Goal: Navigation & Orientation: Find specific page/section

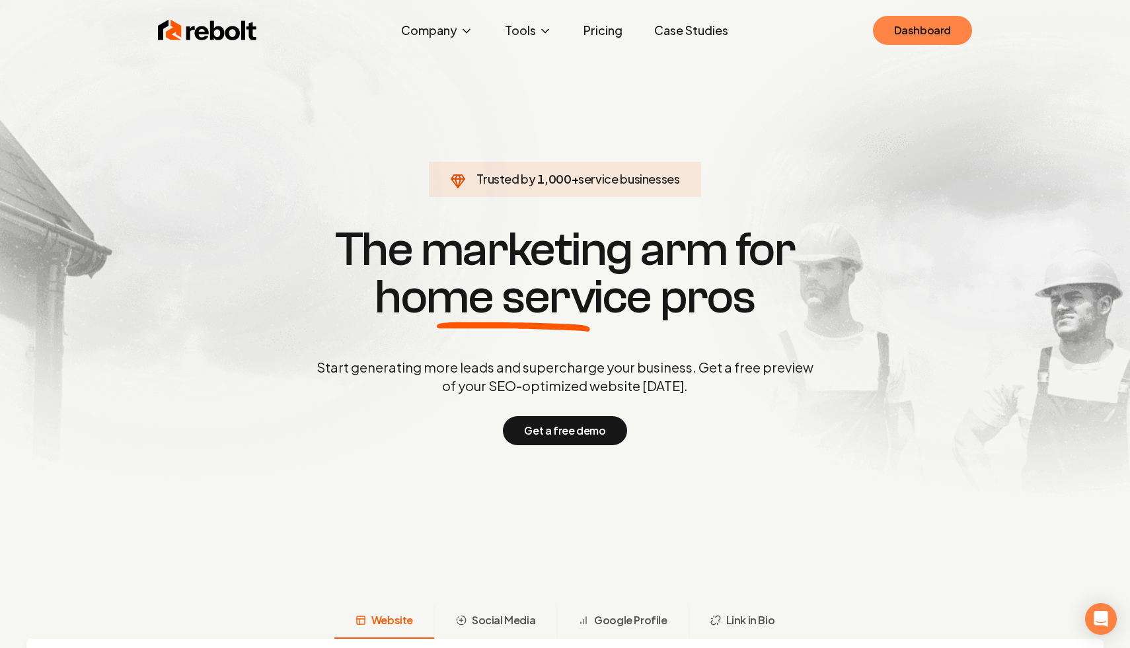
click at [919, 40] on link "Dashboard" at bounding box center [922, 30] width 99 height 29
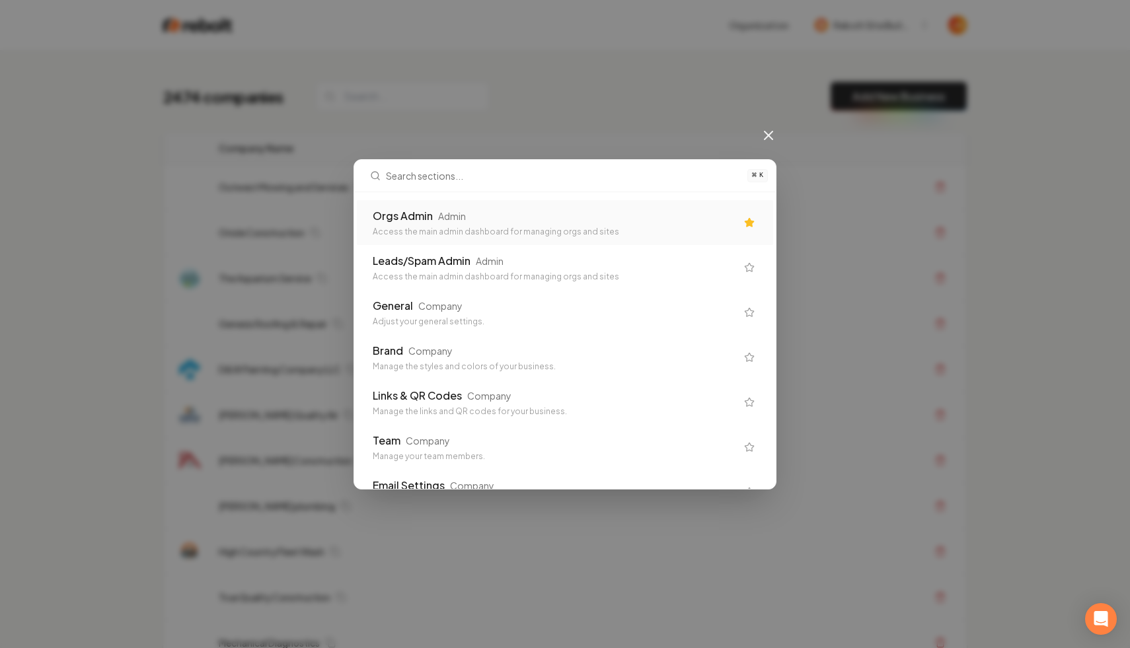
click at [522, 251] on div "Leads/Spam Admin Admin Access the main admin dashboard for managing orgs and si…" at bounding box center [565, 267] width 416 height 45
click at [547, 223] on div "Orgs Admin Admin Access the main admin dashboard for managing orgs and sites" at bounding box center [555, 222] width 364 height 29
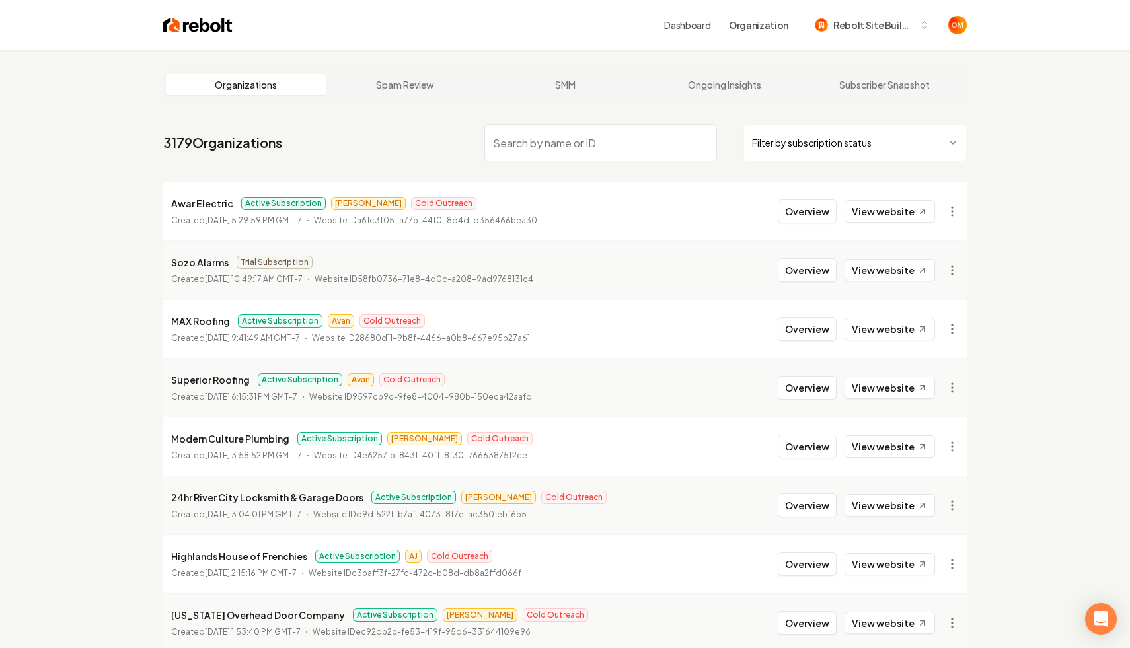
click at [804, 142] on html "Dashboard Organization Rebolt Site Builder Organizations Spam Review SMM Ongoin…" at bounding box center [565, 324] width 1130 height 648
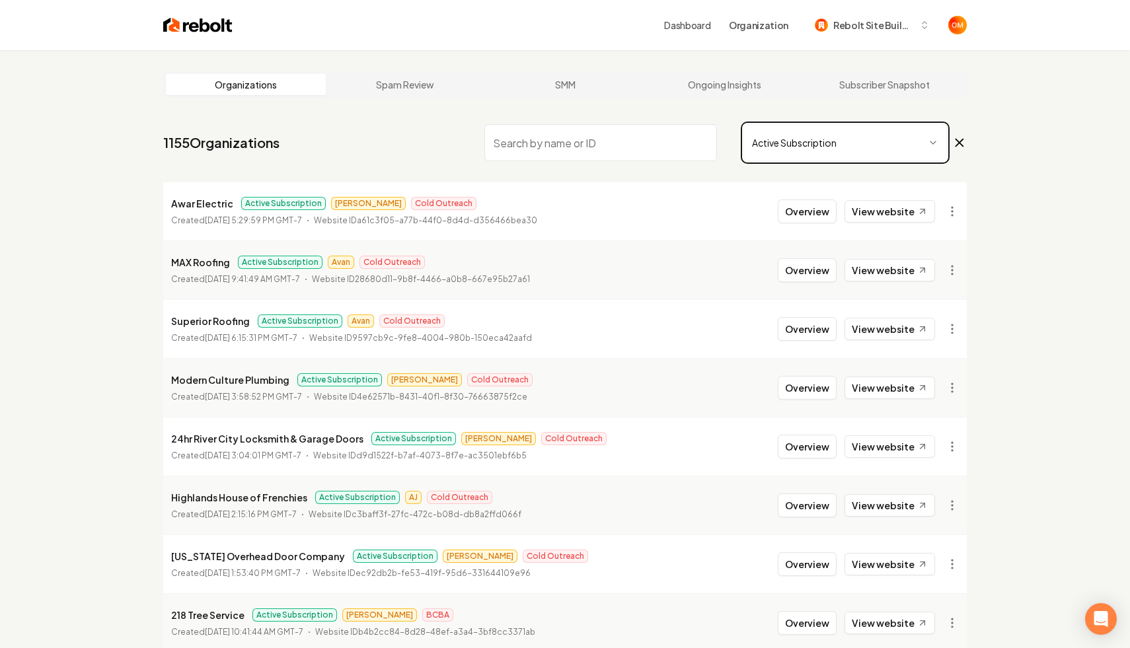
scroll to position [177, 0]
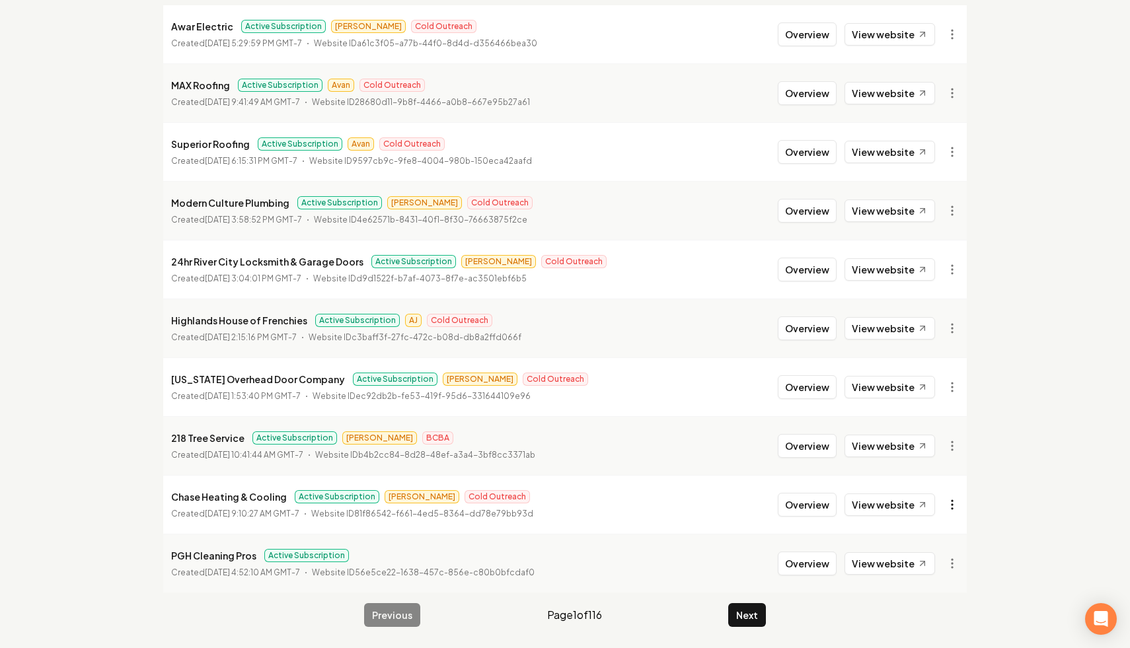
click at [949, 471] on html "Dashboard Organization Rebolt Site Builder Organizations Spam Review SMM Ongoin…" at bounding box center [565, 147] width 1130 height 648
click at [925, 283] on div "Organization Info" at bounding box center [920, 278] width 84 height 21
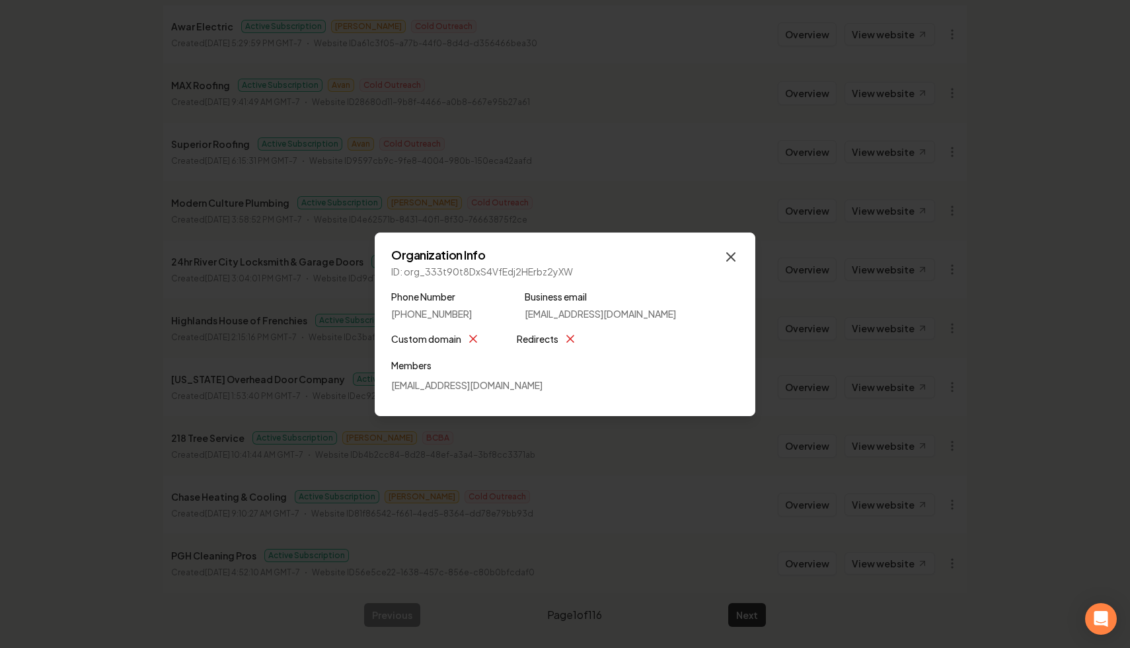
click at [738, 254] on icon "button" at bounding box center [731, 257] width 16 height 16
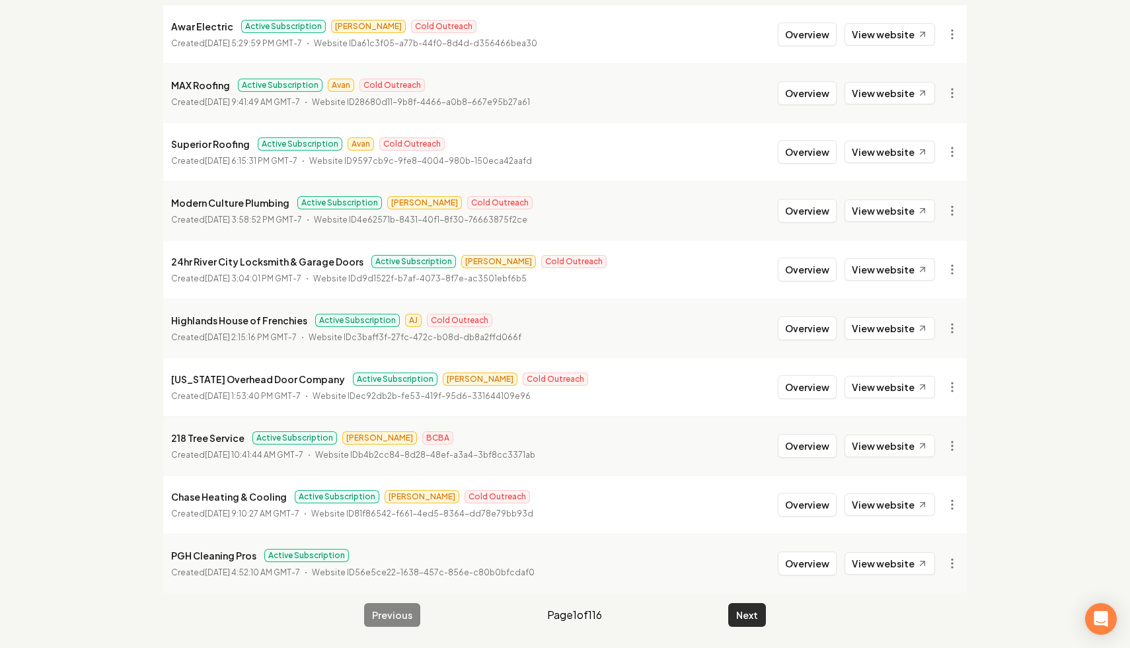
click at [757, 622] on button "Next" at bounding box center [747, 615] width 38 height 24
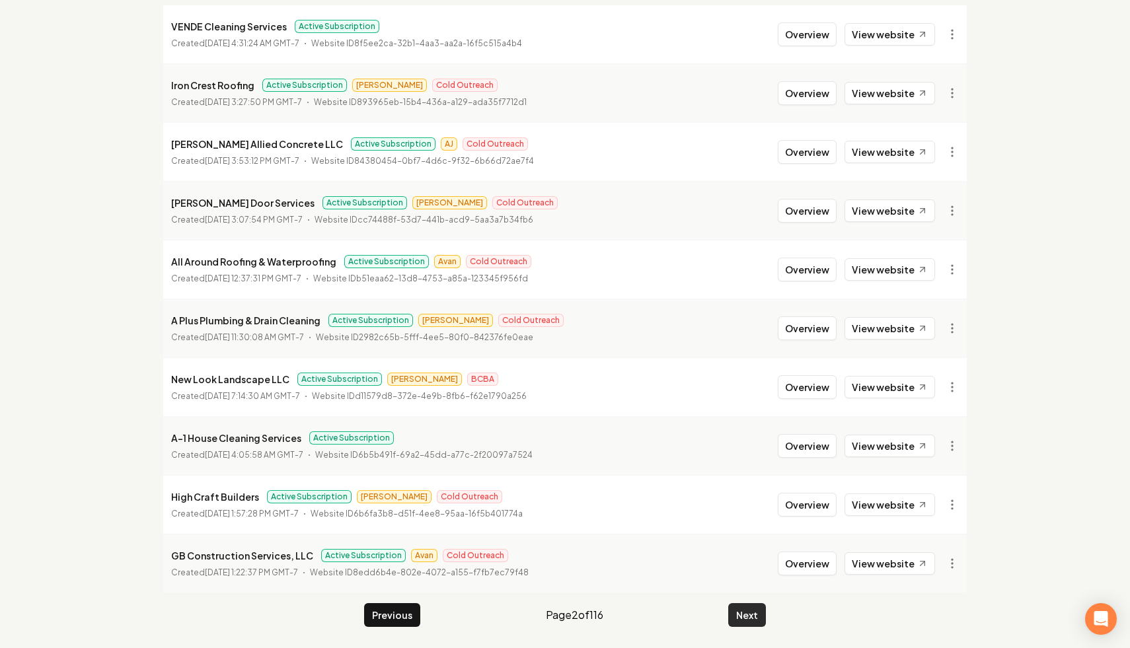
click at [757, 622] on button "Next" at bounding box center [747, 615] width 38 height 24
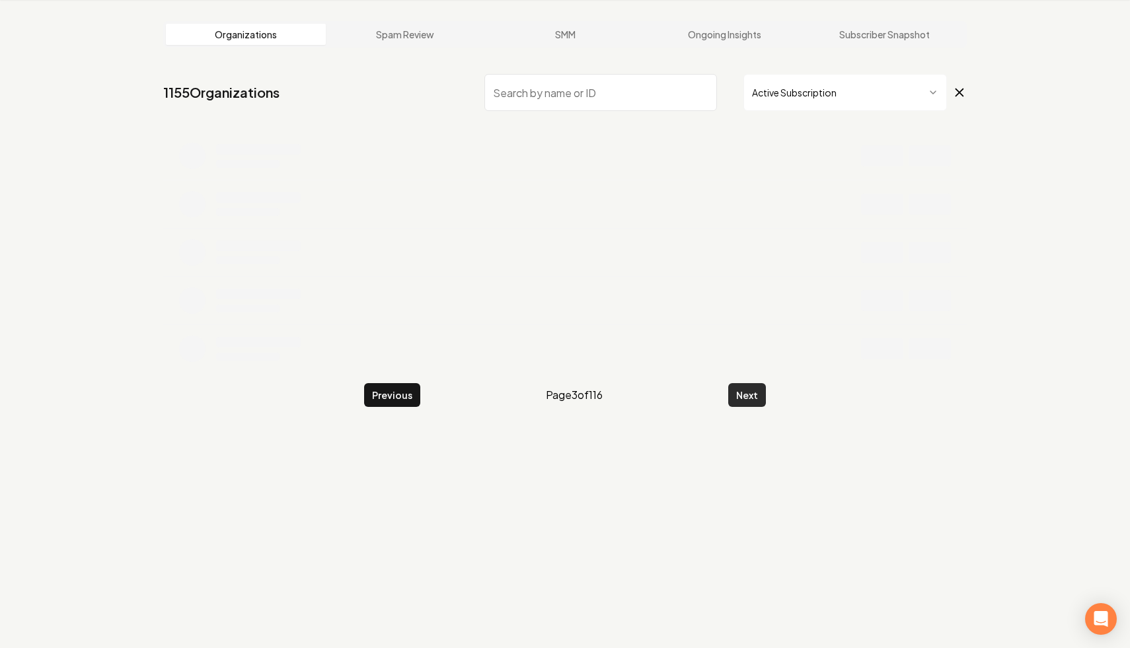
scroll to position [177, 0]
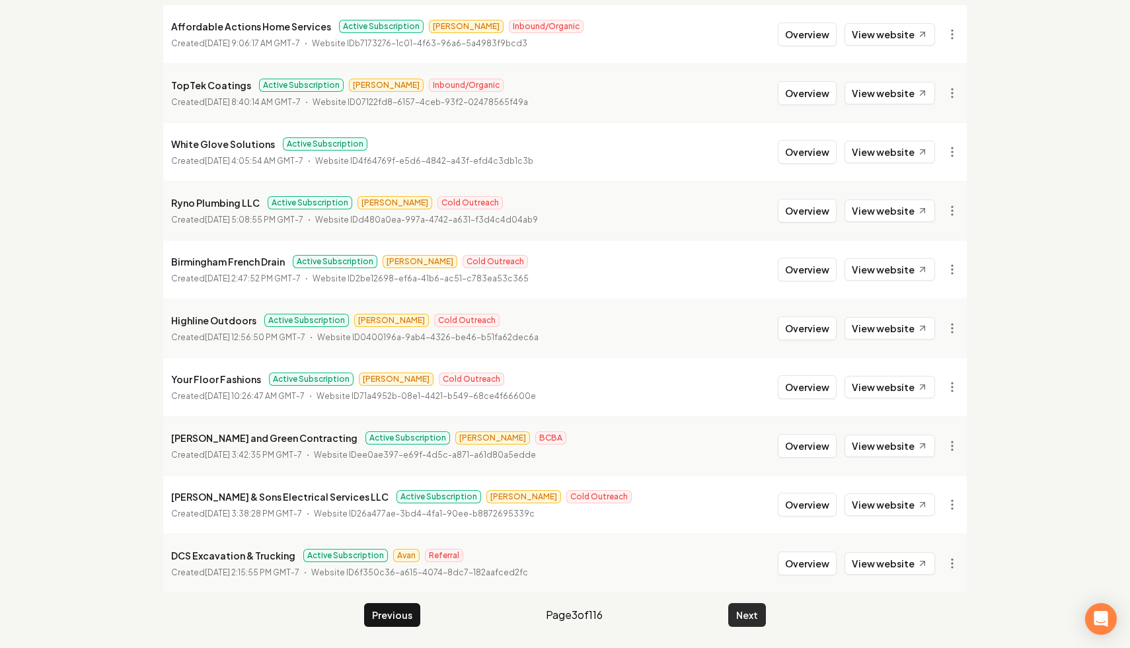
click at [756, 623] on button "Next" at bounding box center [747, 615] width 38 height 24
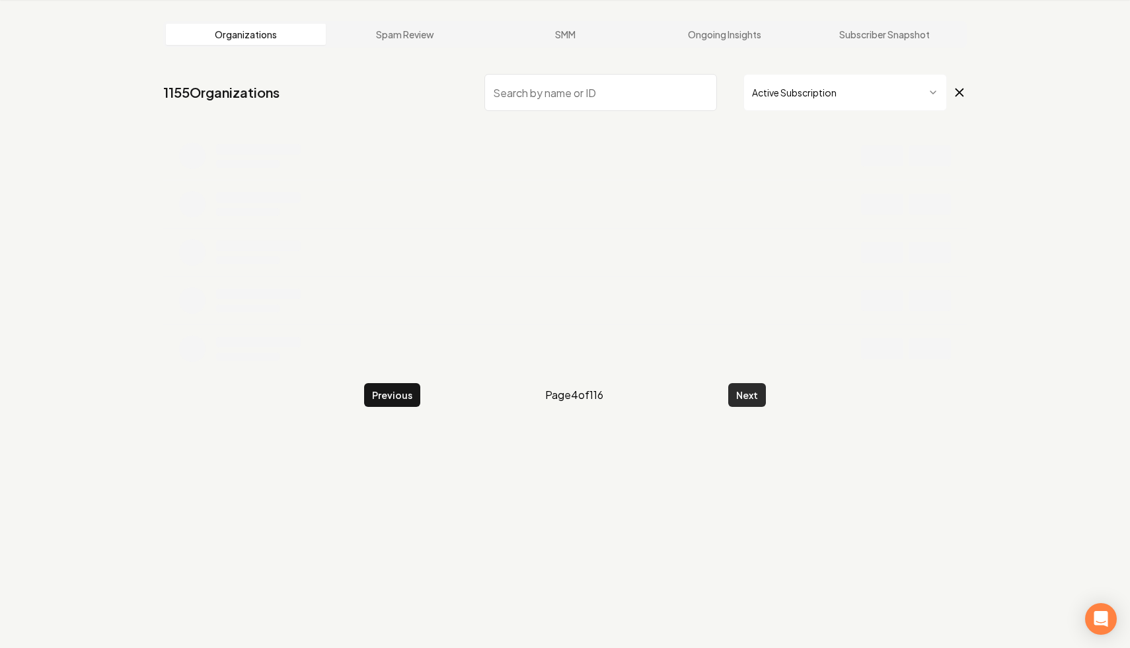
scroll to position [177, 0]
